Goal: Information Seeking & Learning: Learn about a topic

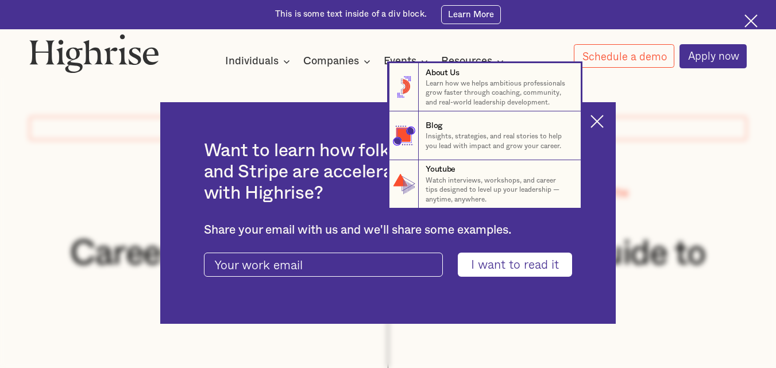
click at [603, 117] on nav "8 About Us Learn how we helps ambitious professionals grow faster through coach…" at bounding box center [388, 135] width 776 height 145
click at [603, 108] on nav "8 About Us Learn how we helps ambitious professionals grow faster through coach…" at bounding box center [388, 135] width 776 height 145
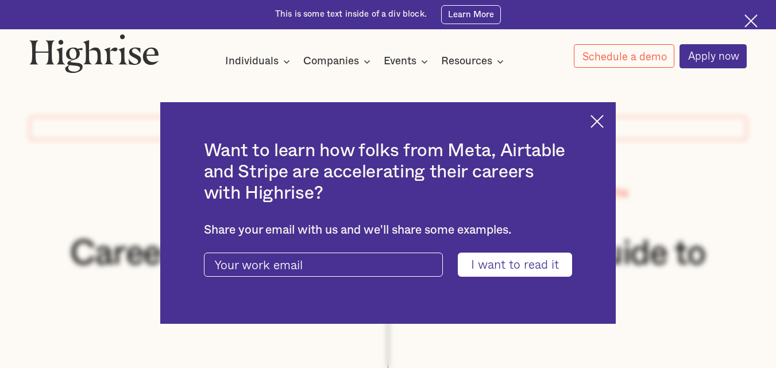
click at [603, 126] on img at bounding box center [596, 121] width 13 height 13
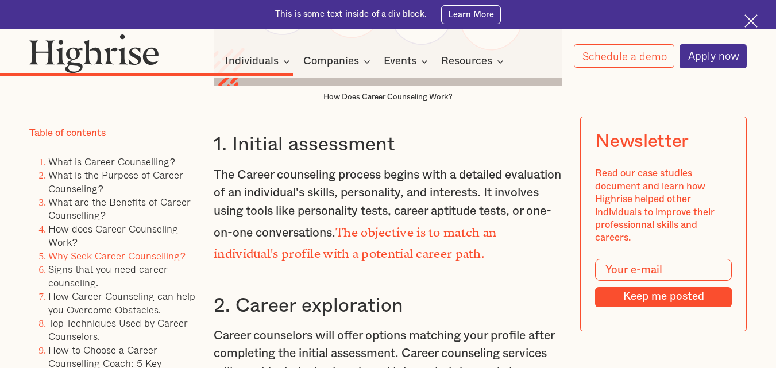
scroll to position [4154, 0]
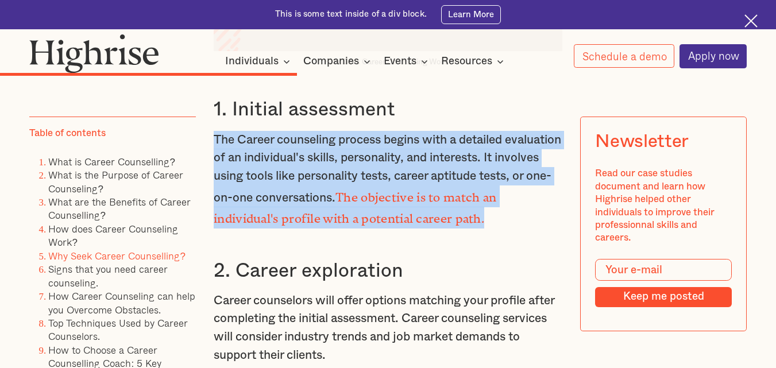
drag, startPoint x: 213, startPoint y: 139, endPoint x: 525, endPoint y: 218, distance: 321.7
click at [525, 218] on p "The Career counseling process begins with a detailed evaluation of an individua…" at bounding box center [388, 180] width 349 height 98
copy p "The Career counseling process begins with a detailed evaluation of an individua…"
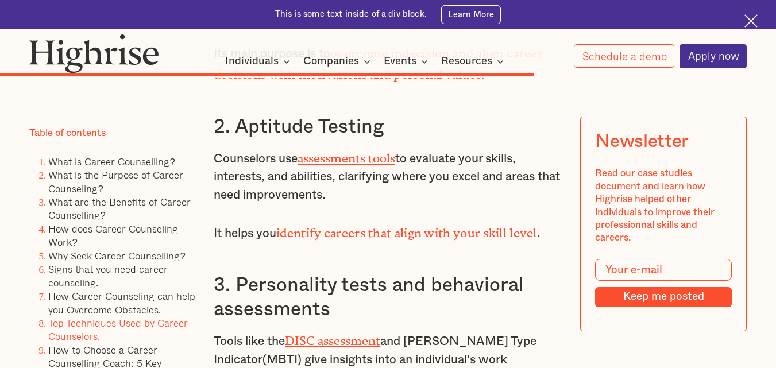
scroll to position [6870, 0]
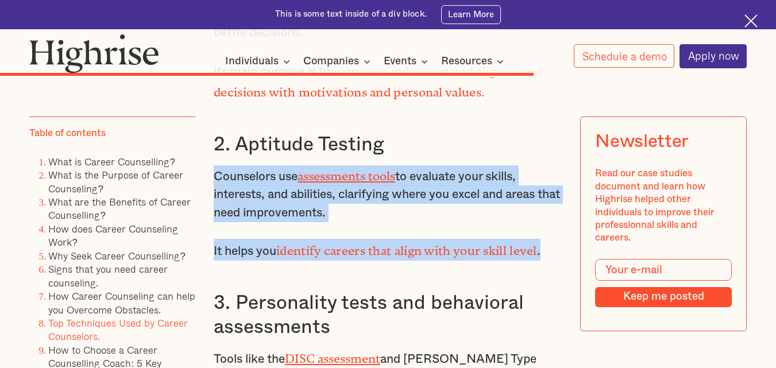
drag, startPoint x: 214, startPoint y: 202, endPoint x: 548, endPoint y: 281, distance: 344.1
copy div "Counselors use assessments tools to evaluate your skills, interests, and abilit…"
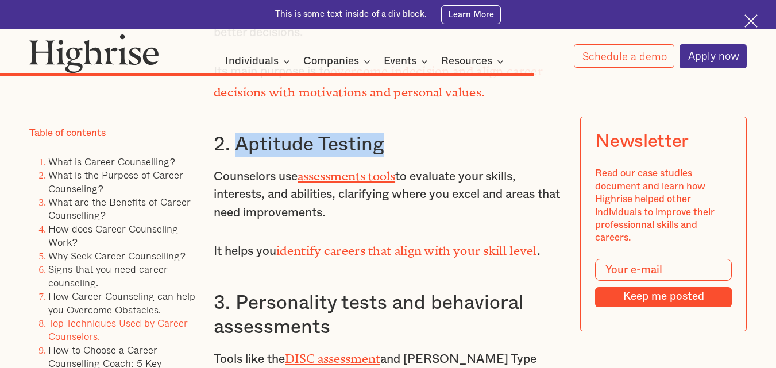
drag, startPoint x: 233, startPoint y: 168, endPoint x: 389, endPoint y: 168, distance: 156.2
click at [389, 157] on h3 "2. Aptitude Testing" at bounding box center [388, 145] width 349 height 24
copy h3 "Aptitude Testing"
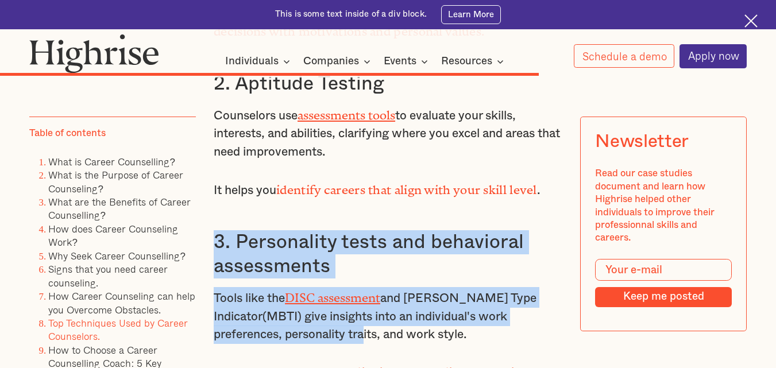
scroll to position [6936, 0]
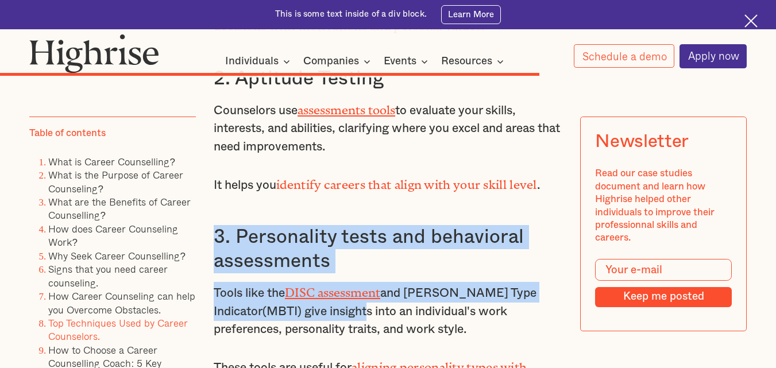
drag, startPoint x: 212, startPoint y: 328, endPoint x: 370, endPoint y: 326, distance: 157.9
click at [370, 326] on div "How Career Counseling Can Help You Overcome Obstacles Career counseling offers …" at bounding box center [388, 334] width 349 height 2312
click at [268, 265] on h3 "3. Personality tests and behavioral assessments" at bounding box center [388, 249] width 349 height 48
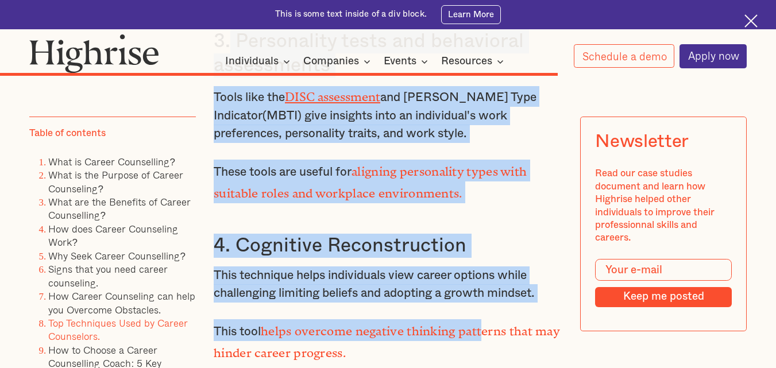
scroll to position [7149, 0]
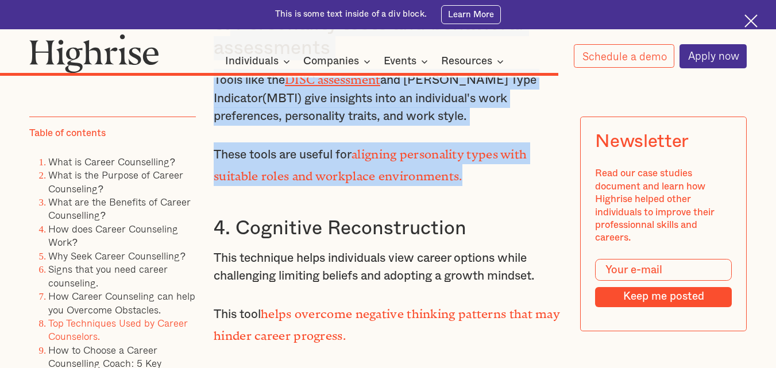
drag, startPoint x: 231, startPoint y: 259, endPoint x: 476, endPoint y: 200, distance: 252.1
click at [476, 200] on div "How Career Counseling Can Help You Overcome Obstacles Career counseling offers …" at bounding box center [388, 121] width 349 height 2312
copy div "Personality tests and behavioral assessments Tools like the DISC assessment and…"
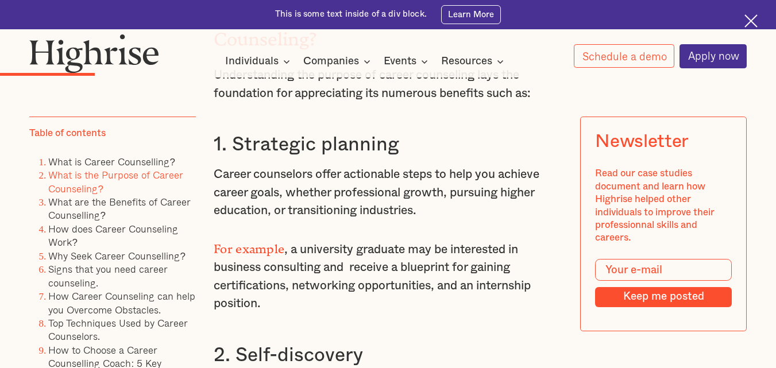
scroll to position [1858, 0]
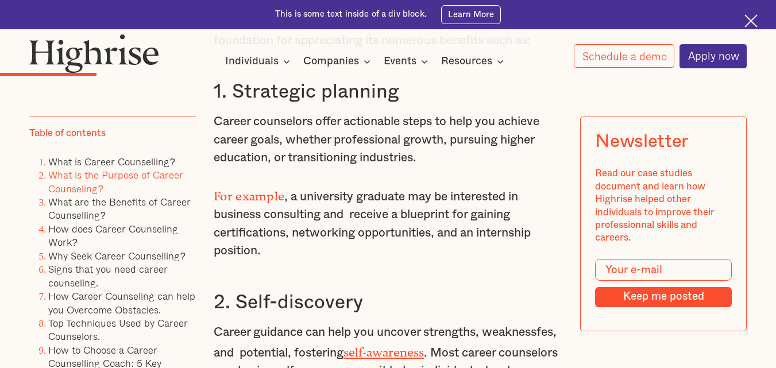
click at [498, 202] on p "For example , a university graduate may be interested in business consulting an…" at bounding box center [388, 222] width 349 height 76
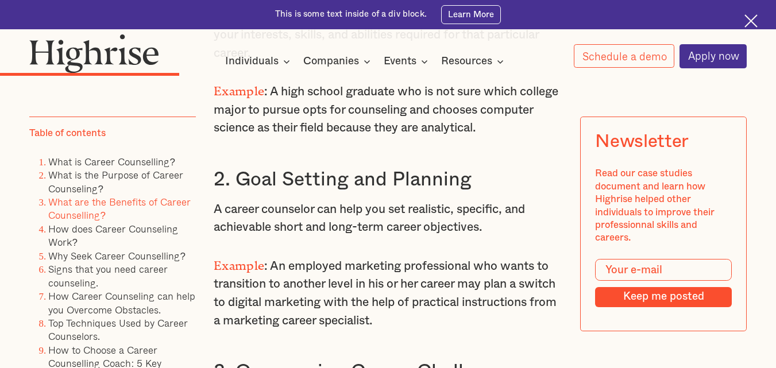
scroll to position [2804, 0]
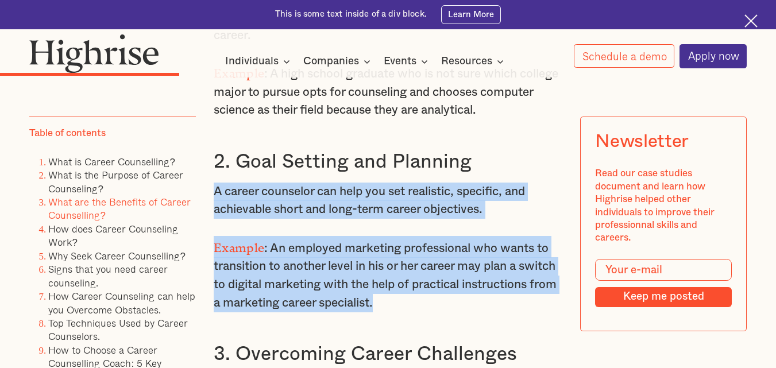
drag, startPoint x: 230, startPoint y: 196, endPoint x: 496, endPoint y: 309, distance: 289.7
copy div "A career counselor can help you set realistic, specific, and achievable short a…"
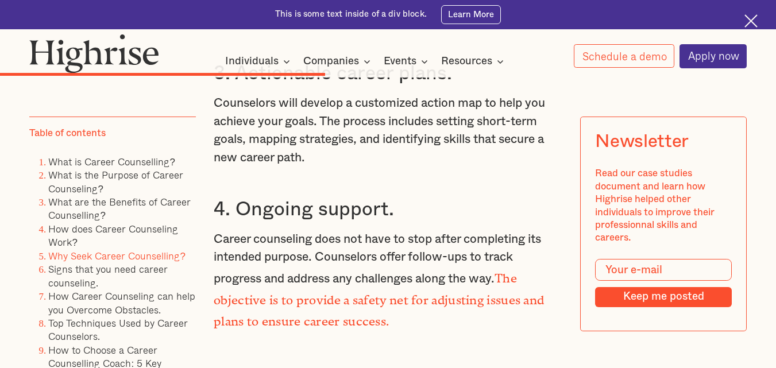
scroll to position [4469, 0]
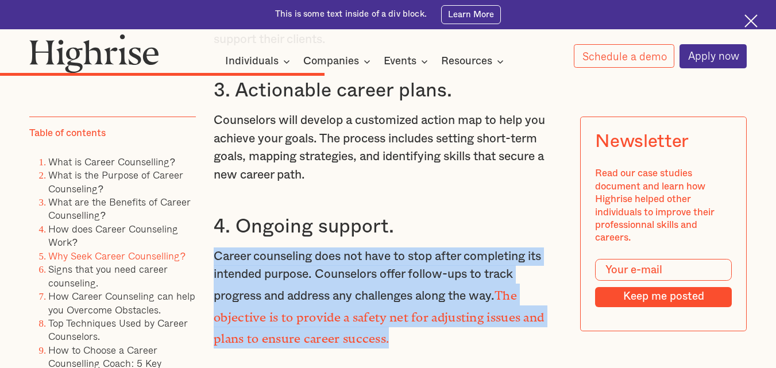
drag, startPoint x: 213, startPoint y: 254, endPoint x: 408, endPoint y: 338, distance: 212.2
click at [408, 338] on p "Career counseling does not have to stop after completing its intended purpose. …" at bounding box center [388, 297] width 349 height 101
copy p "Career counseling does not have to stop after completing its intended purpose. …"
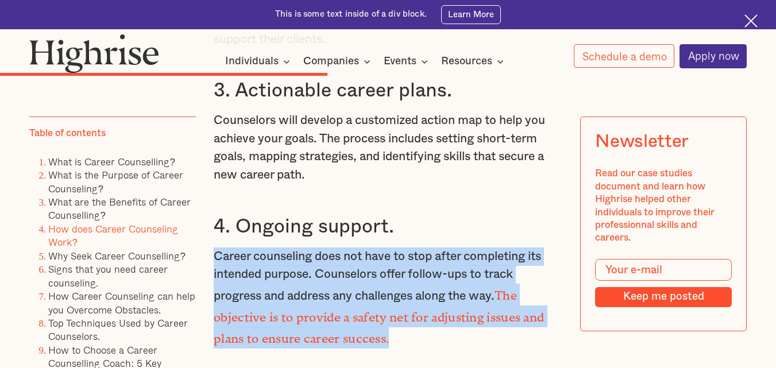
scroll to position [4417, 0]
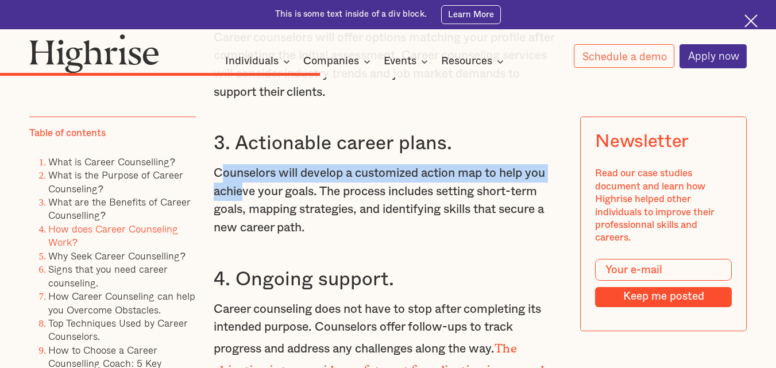
drag, startPoint x: 219, startPoint y: 174, endPoint x: 239, endPoint y: 189, distance: 24.6
click at [239, 189] on p "Counselors will develop a customized action map to help you achieve your goals.…" at bounding box center [388, 200] width 349 height 73
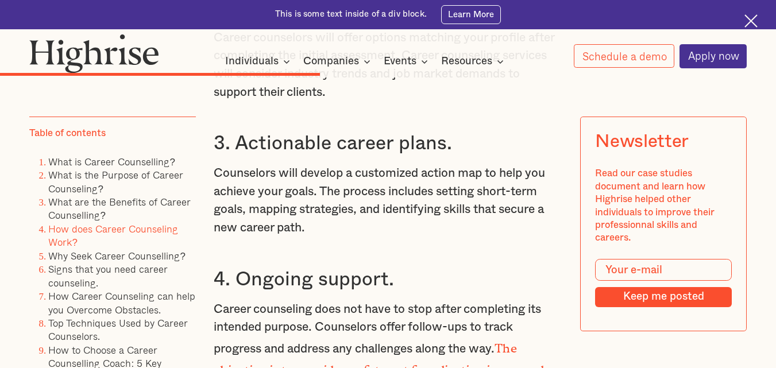
drag, startPoint x: 212, startPoint y: 171, endPoint x: 311, endPoint y: 230, distance: 114.3
click at [311, 230] on p "Counselors will develop a customized action map to help you achieve your goals.…" at bounding box center [388, 200] width 349 height 73
copy p "Counselors will develop a customized action map to help you achieve your goals.…"
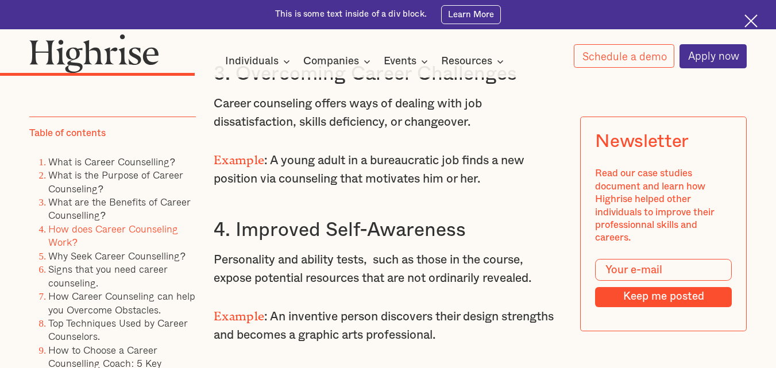
scroll to position [2524, 0]
